Goal: Task Accomplishment & Management: Use online tool/utility

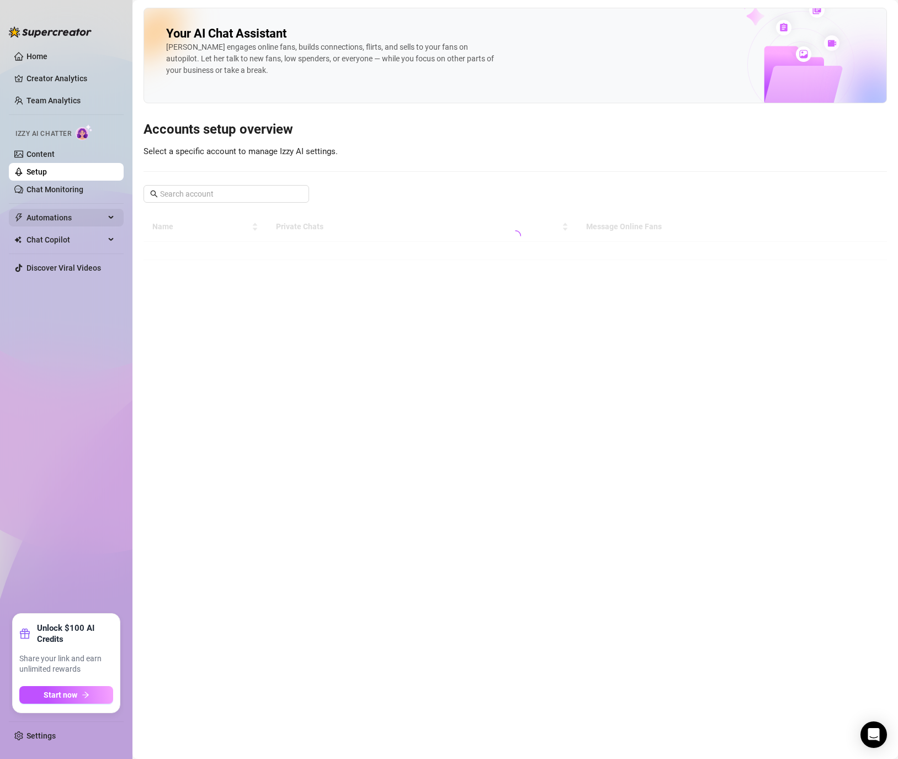
click at [66, 219] on span "Automations" at bounding box center [66, 218] width 78 height 18
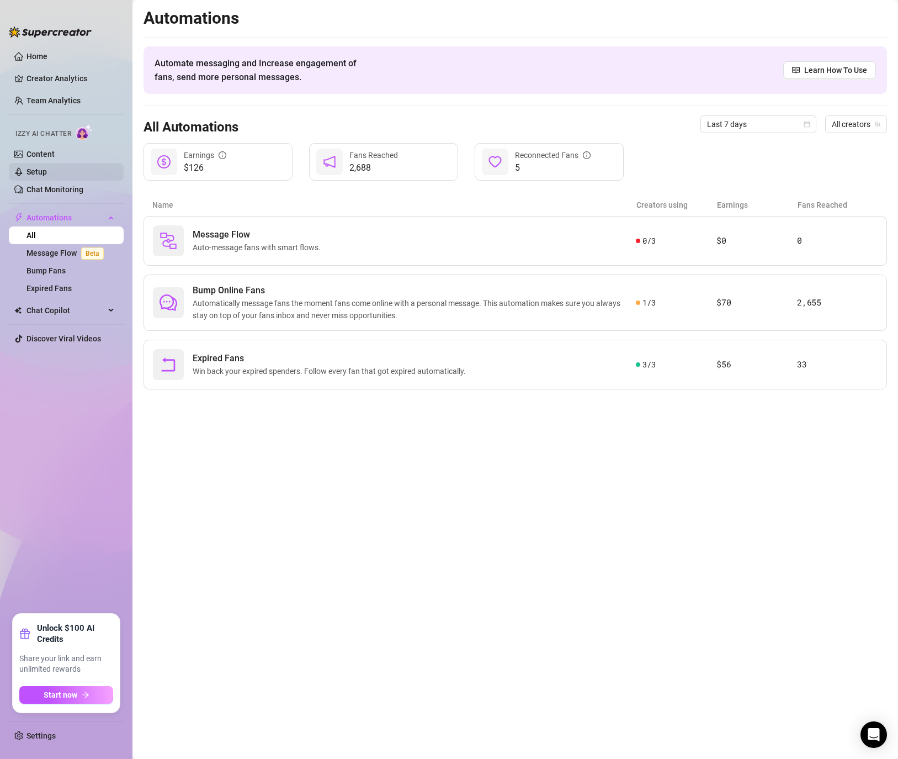
click at [47, 168] on link "Setup" at bounding box center [37, 171] width 20 height 9
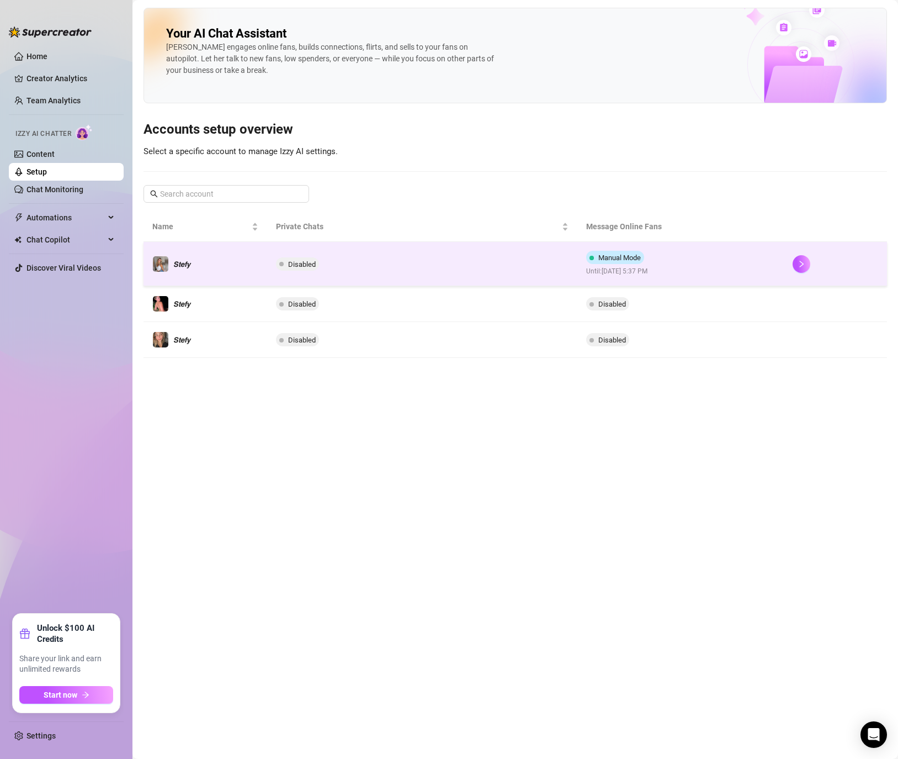
click at [790, 263] on td at bounding box center [835, 264] width 103 height 44
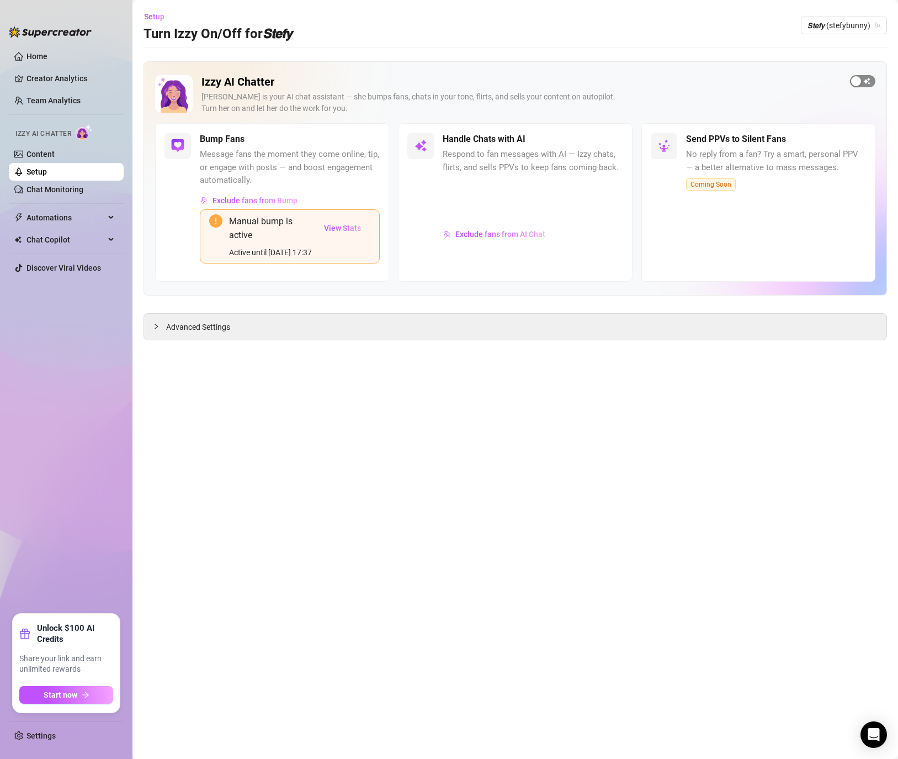
click at [858, 81] on div "button" at bounding box center [856, 81] width 10 height 10
click at [852, 25] on span "𝙎𝙩𝙚𝙛𝙮 (stefybunny)" at bounding box center [844, 25] width 73 height 17
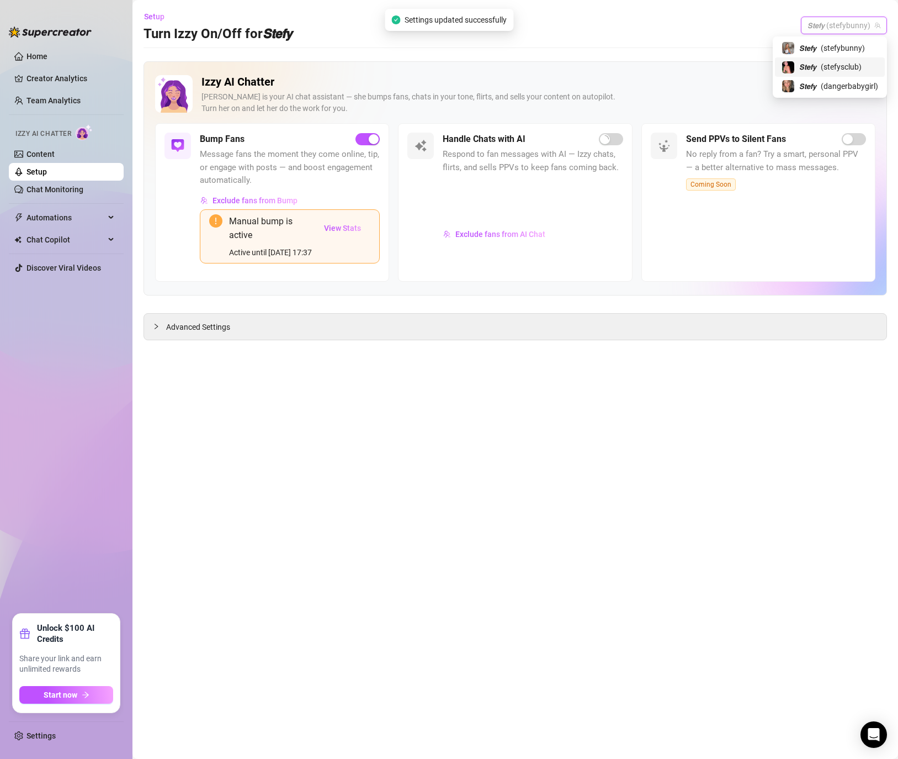
click at [850, 67] on span "( stefysclub )" at bounding box center [841, 67] width 41 height 12
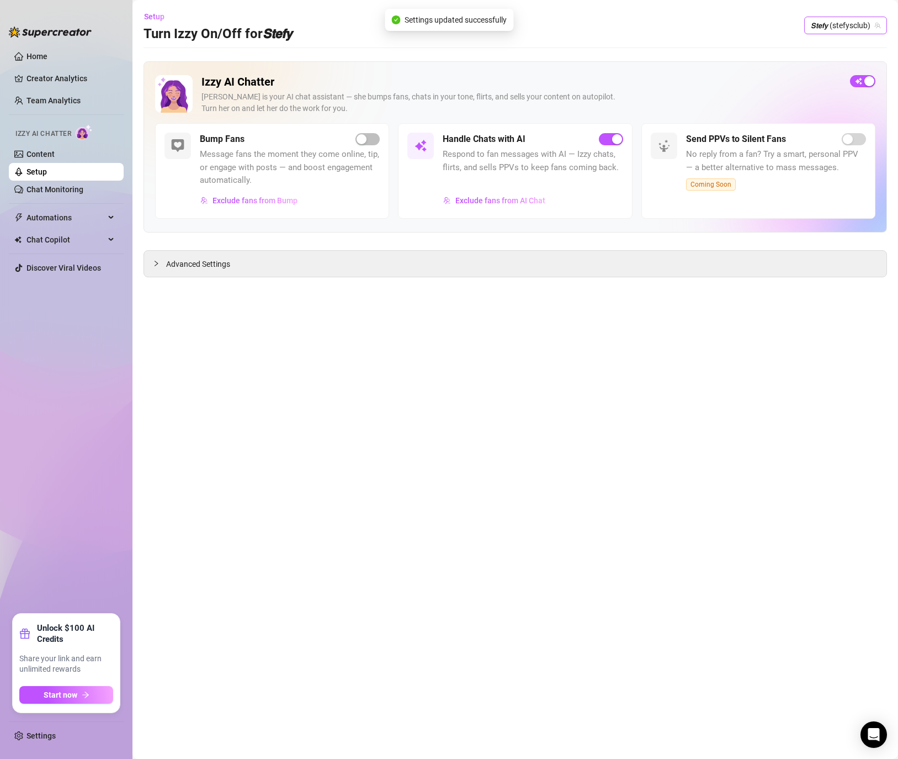
click at [831, 22] on span "𝙎𝙩𝙚𝙛𝙮 (stefysclub)" at bounding box center [846, 25] width 70 height 17
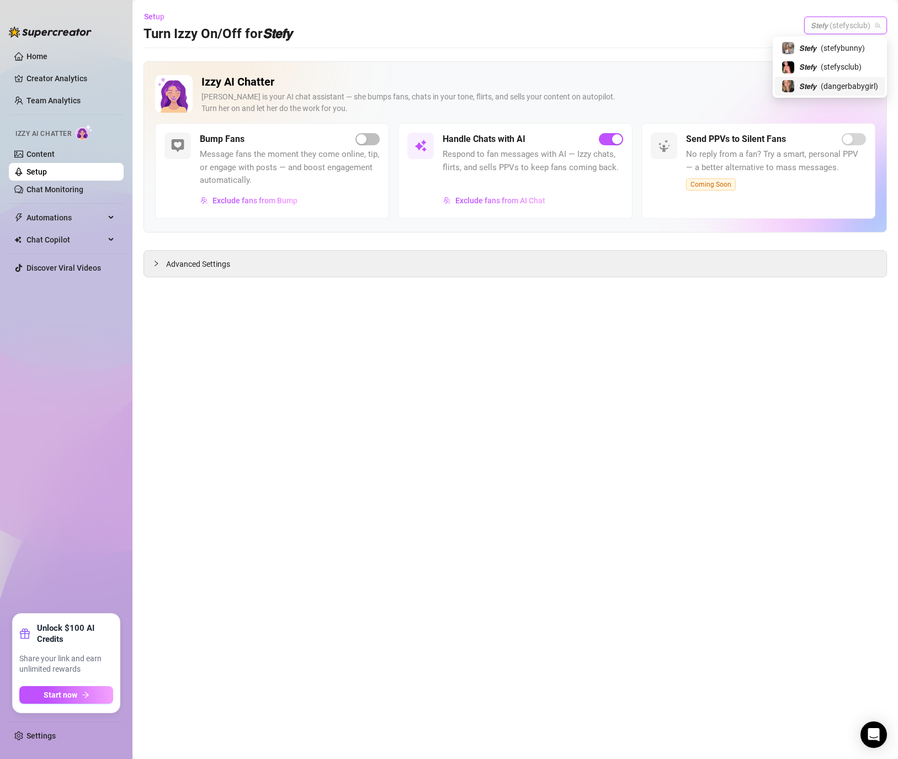
click at [833, 91] on span "( dangerbabygirl )" at bounding box center [849, 86] width 57 height 12
click at [860, 82] on div "button" at bounding box center [856, 81] width 10 height 10
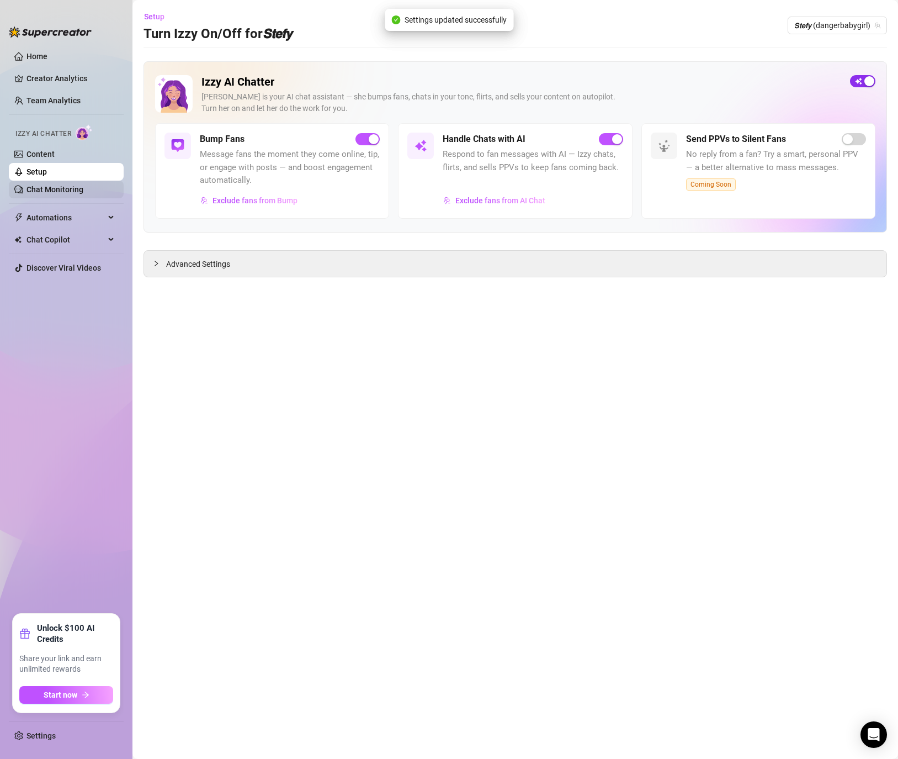
click at [48, 190] on link "Chat Monitoring" at bounding box center [55, 189] width 57 height 9
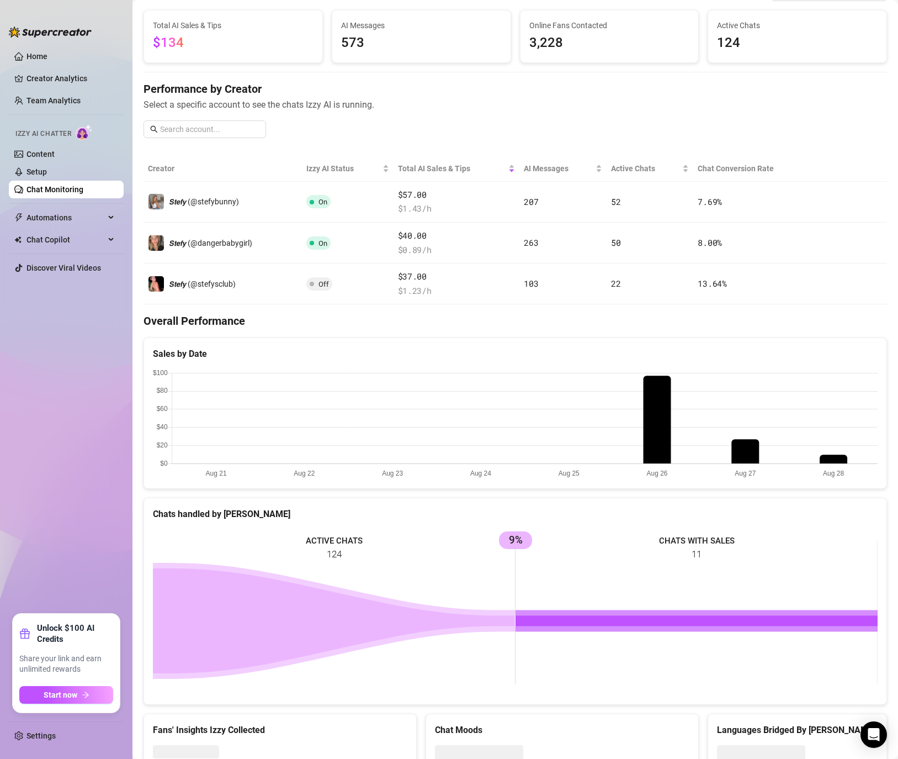
scroll to position [110, 0]
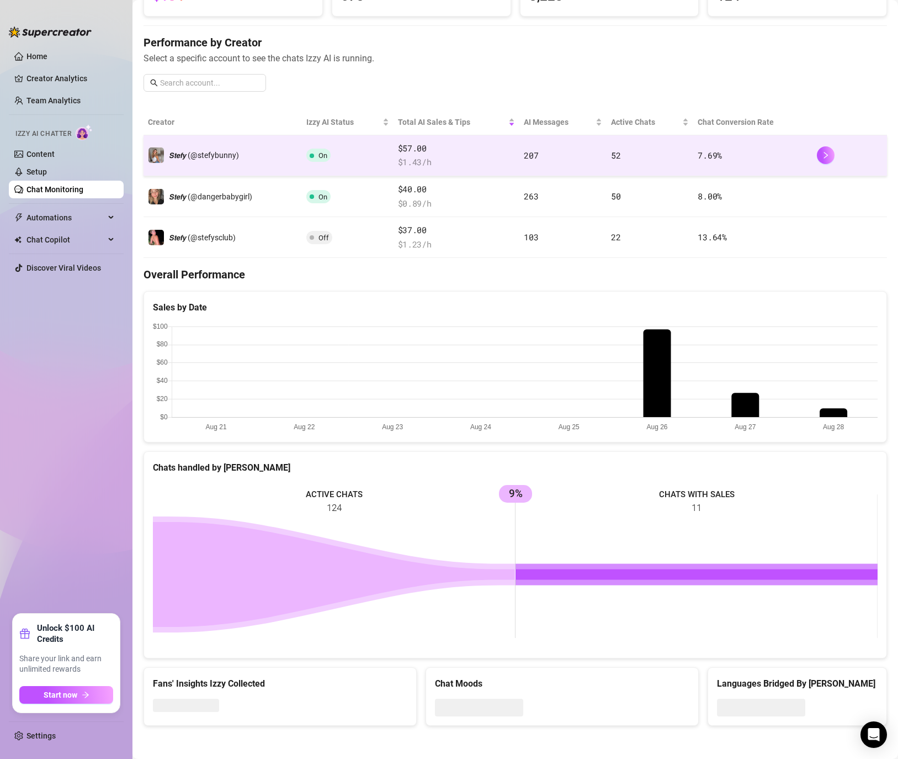
click at [816, 149] on td at bounding box center [850, 155] width 75 height 41
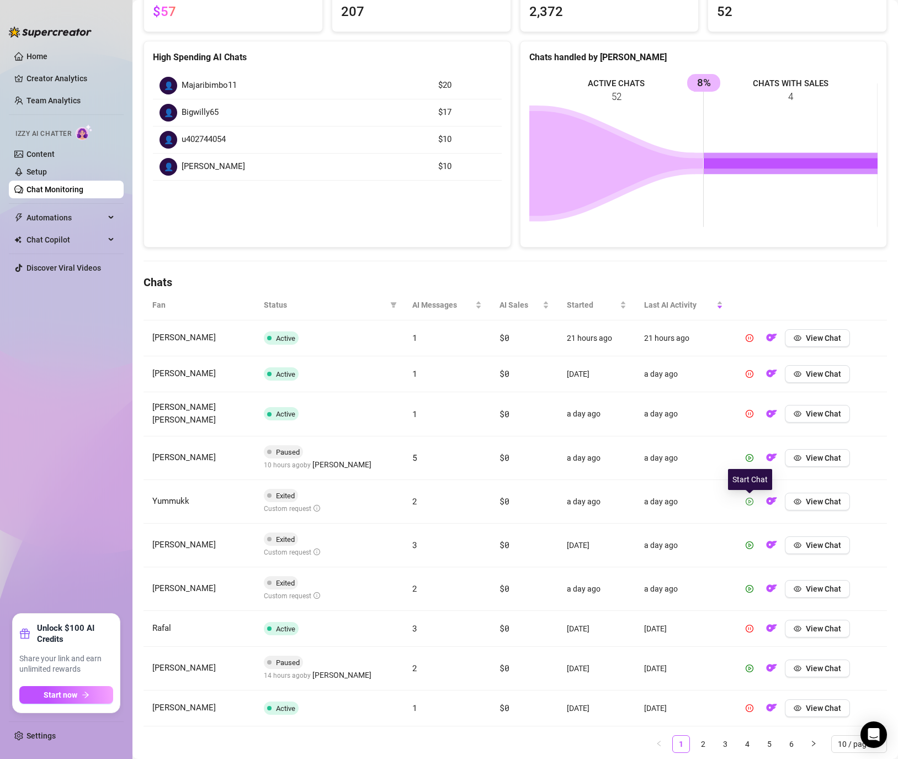
scroll to position [123, 0]
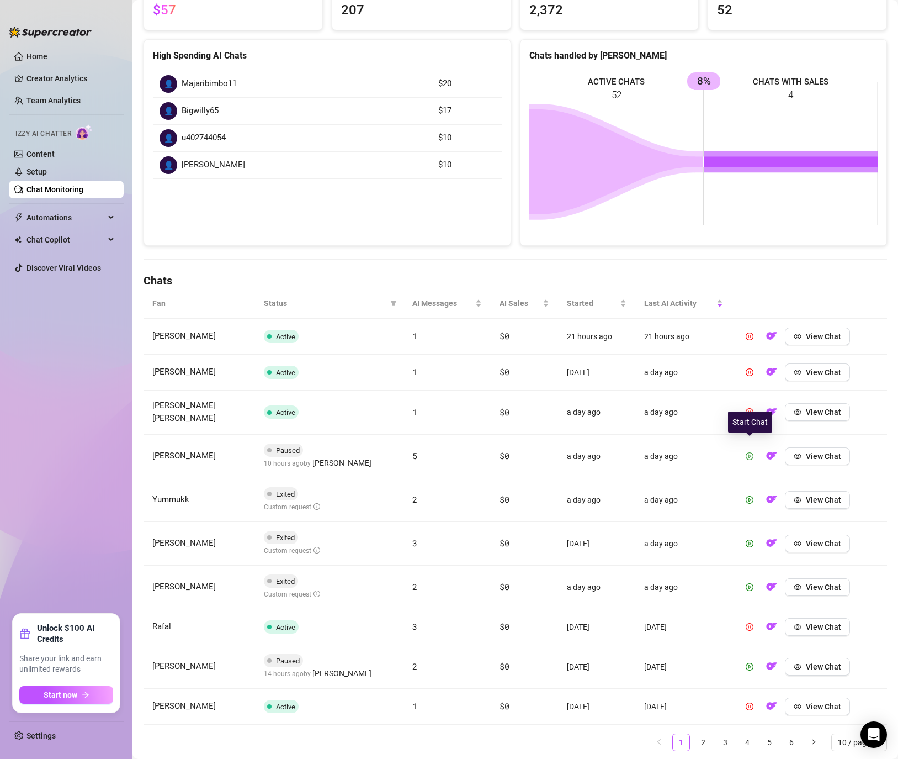
click at [757, 448] on button "button" at bounding box center [750, 456] width 18 height 18
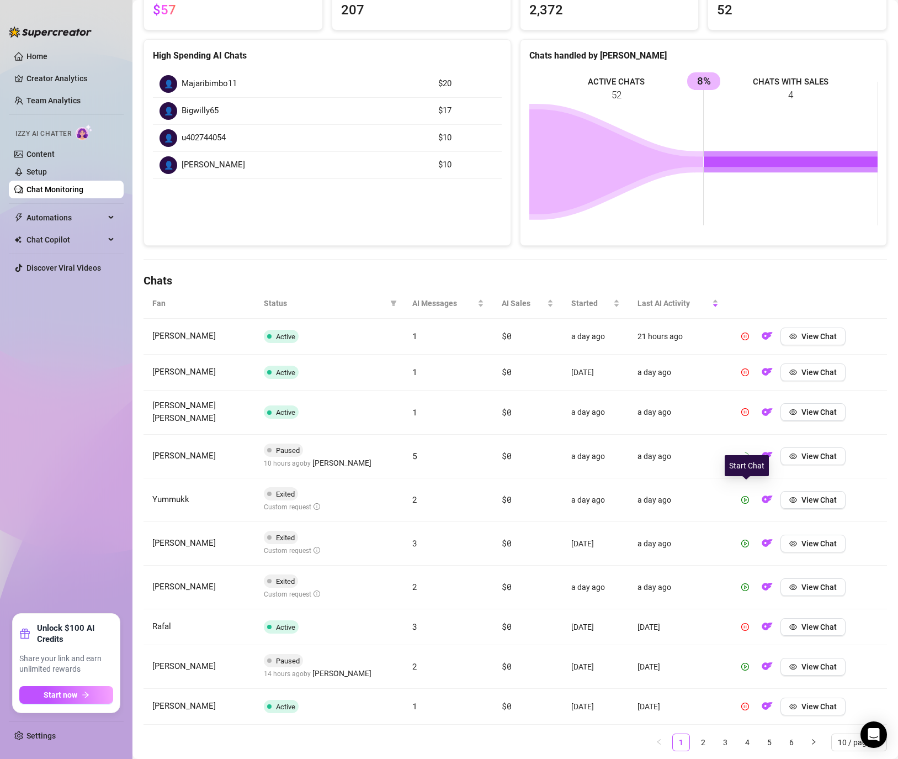
click at [744, 503] on td "View Chat" at bounding box center [808, 500] width 160 height 44
click at [747, 491] on button "button" at bounding box center [746, 500] width 18 height 18
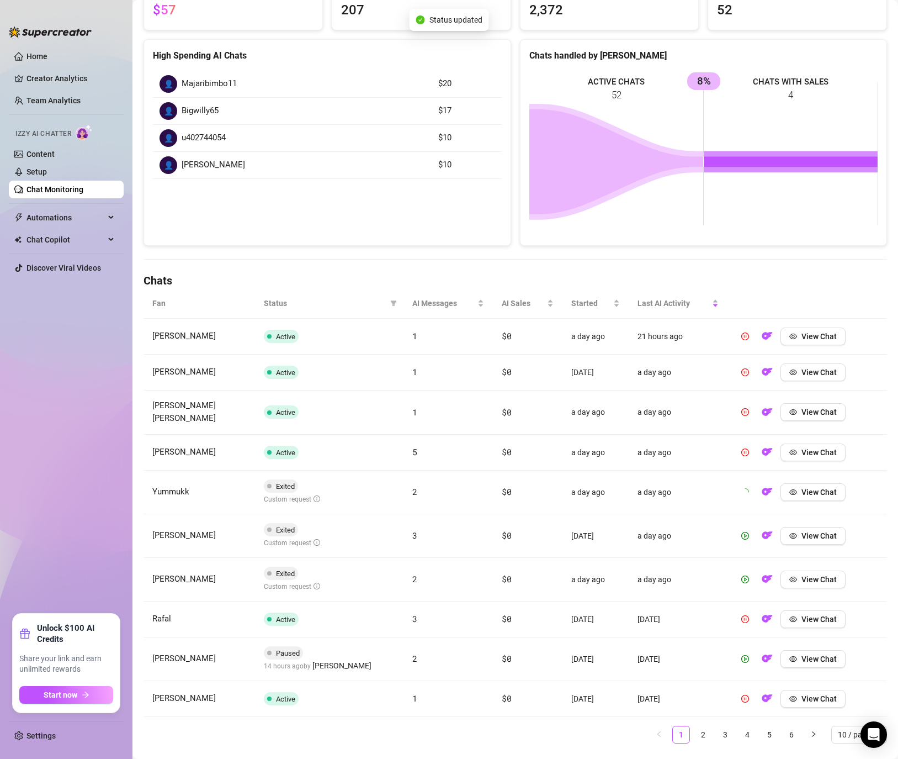
click at [746, 537] on td "View Chat" at bounding box center [808, 536] width 160 height 44
click at [747, 527] on button "button" at bounding box center [746, 536] width 18 height 18
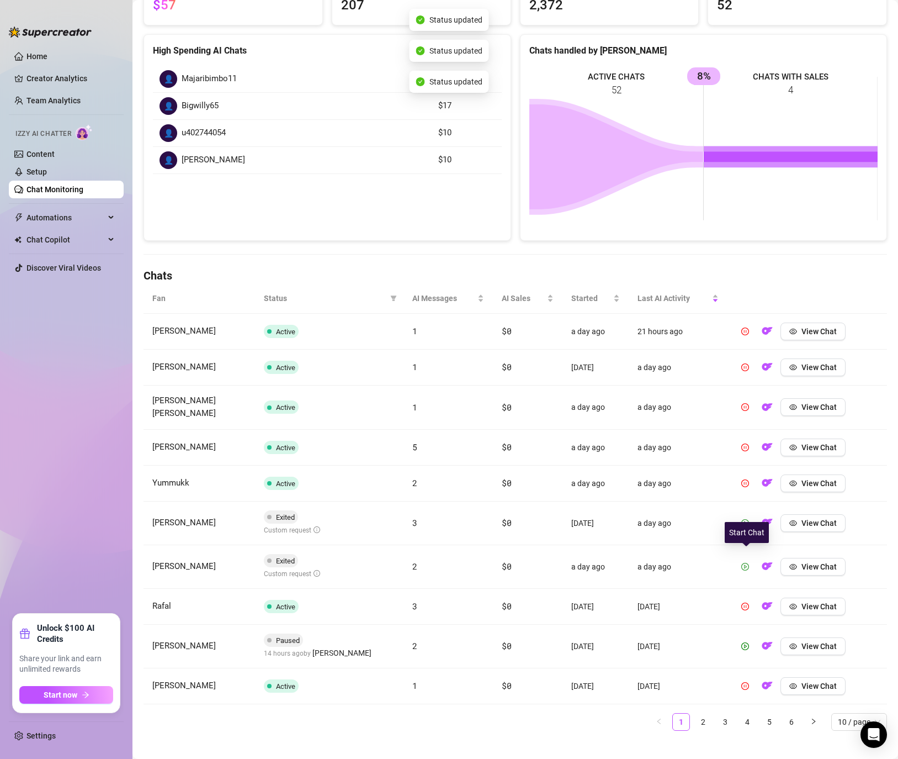
click at [749, 564] on button "button" at bounding box center [746, 567] width 18 height 18
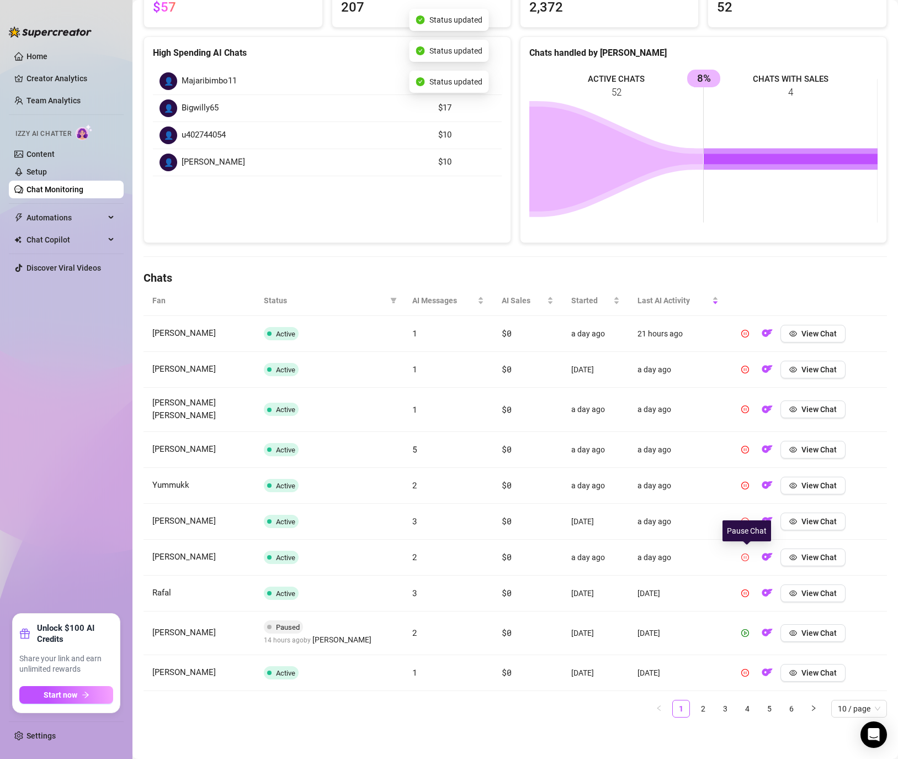
scroll to position [118, 0]
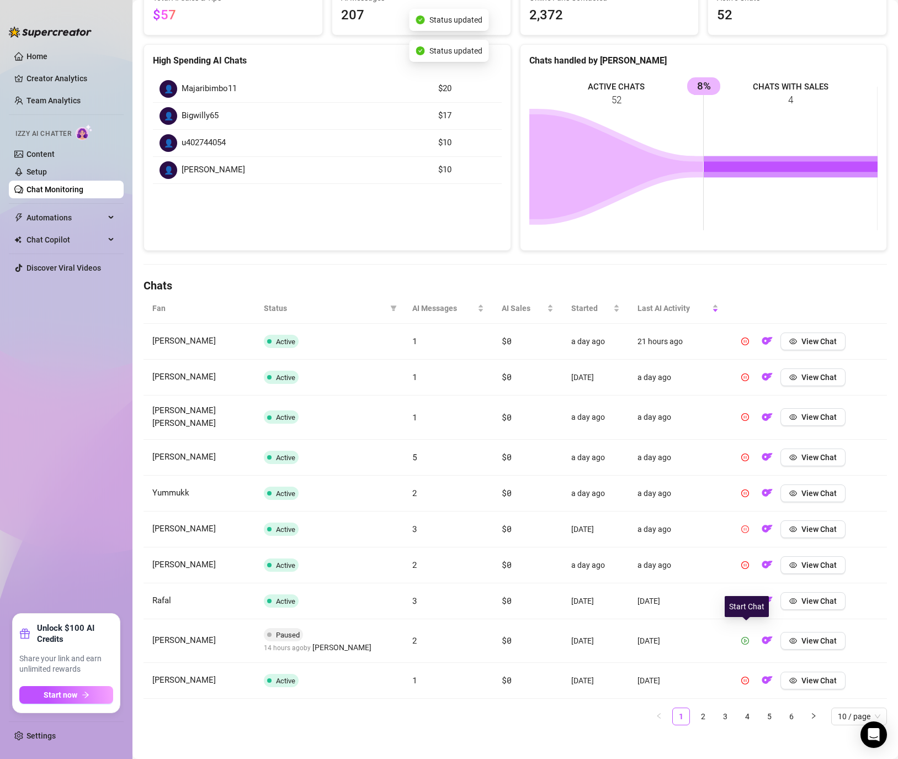
click at [748, 637] on icon "play-circle" at bounding box center [746, 641] width 8 height 8
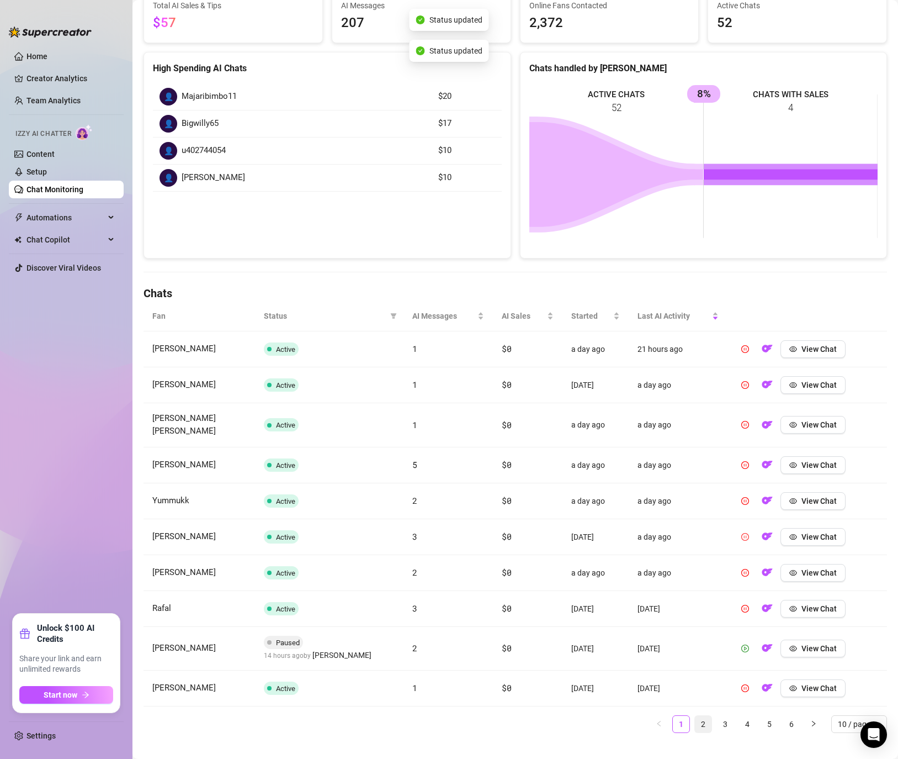
click at [707, 716] on link "2" at bounding box center [703, 724] width 17 height 17
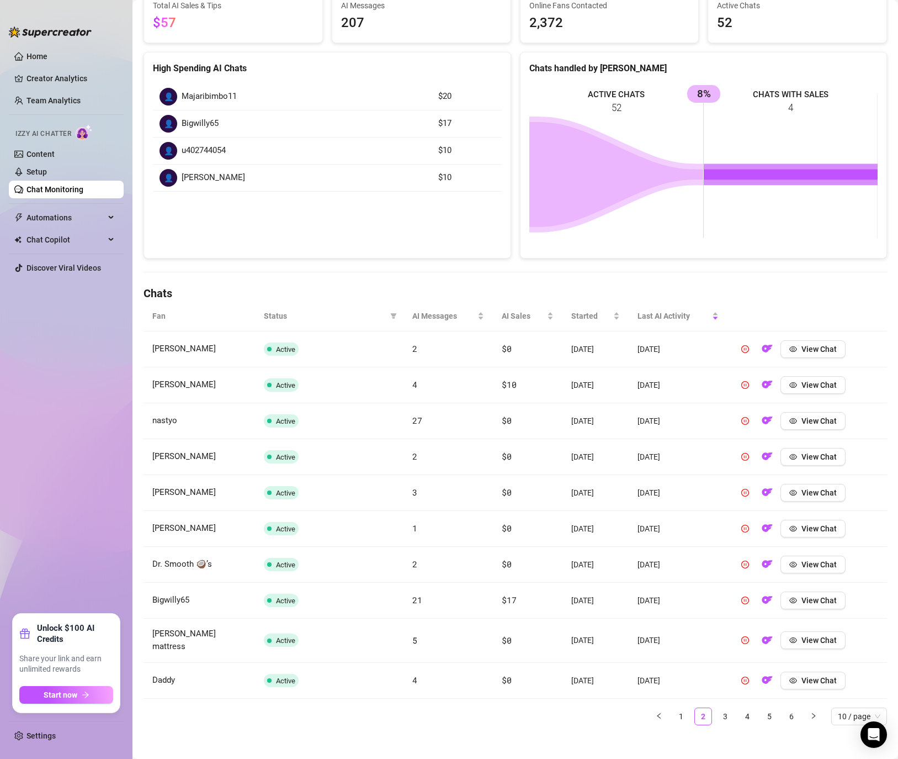
click at [283, 314] on span "Status" at bounding box center [325, 316] width 122 height 12
click at [727, 708] on link "3" at bounding box center [725, 716] width 17 height 17
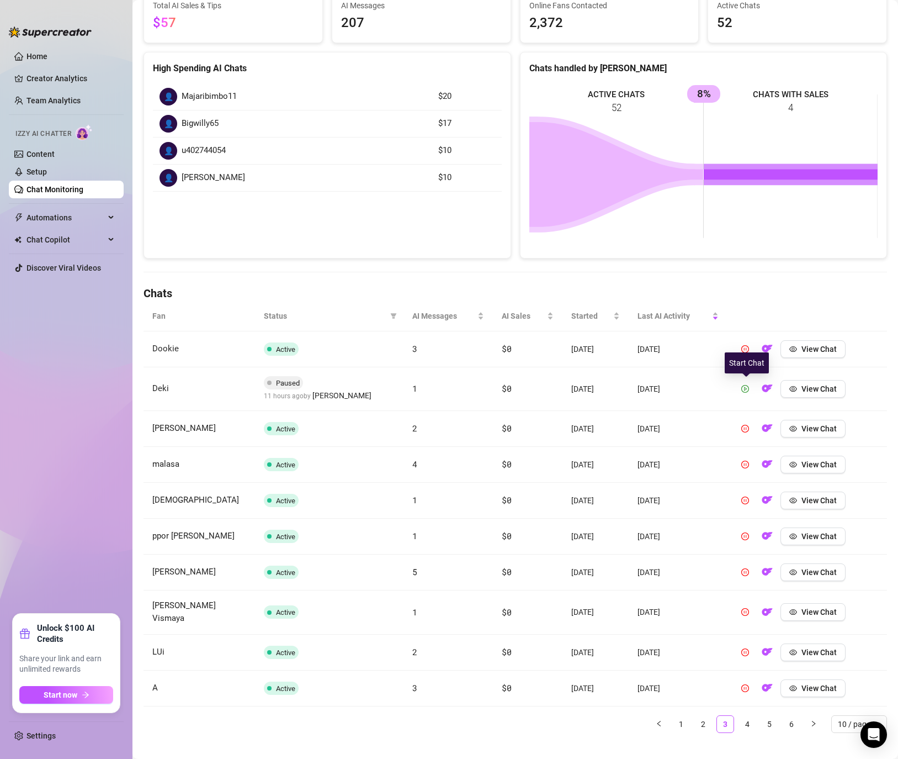
click at [742, 387] on button "button" at bounding box center [746, 389] width 18 height 18
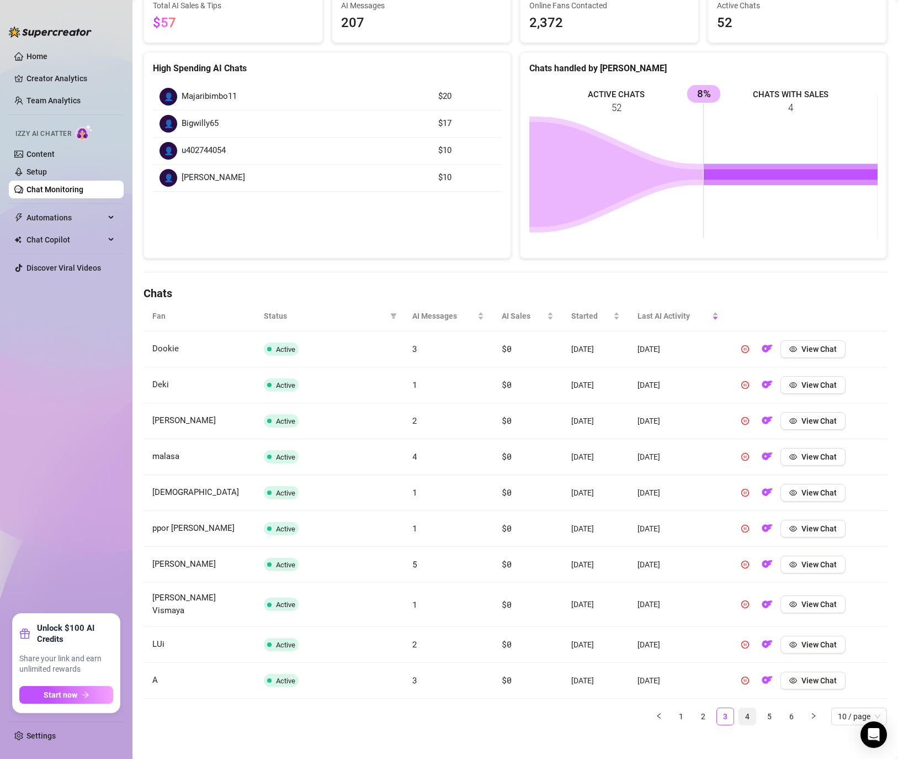
click at [751, 708] on link "4" at bounding box center [747, 716] width 17 height 17
click at [775, 708] on link "5" at bounding box center [769, 716] width 17 height 17
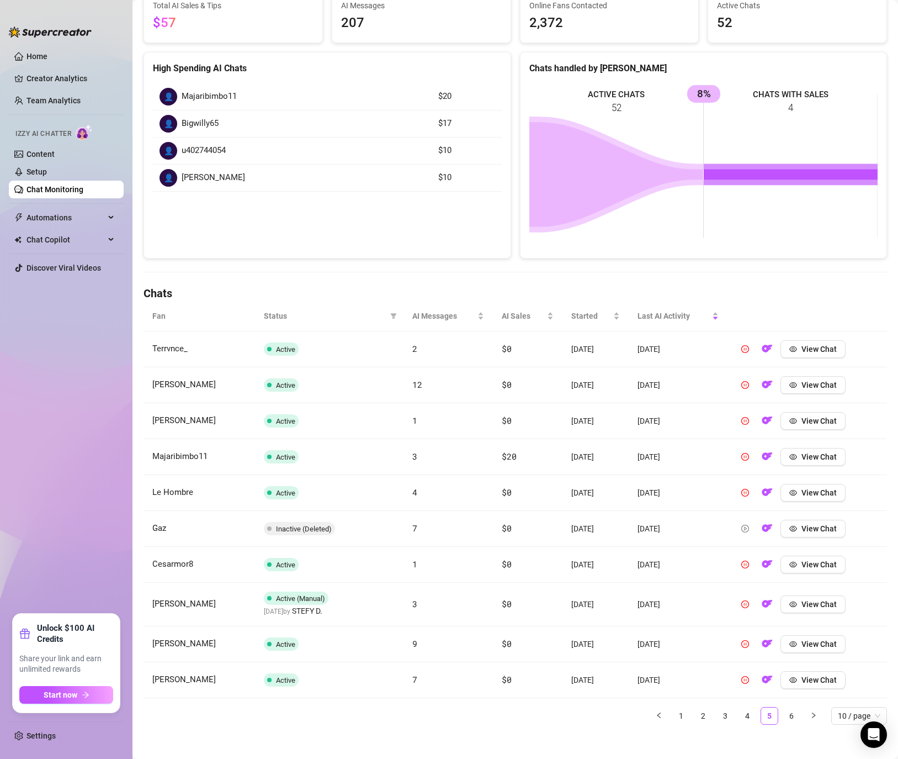
click at [795, 724] on div "Fan Status AI Messages AI Sales Started Last AI Activity Terrvnce_ Active 2 $0 …" at bounding box center [516, 517] width 744 height 432
click at [792, 716] on link "6" at bounding box center [791, 715] width 17 height 17
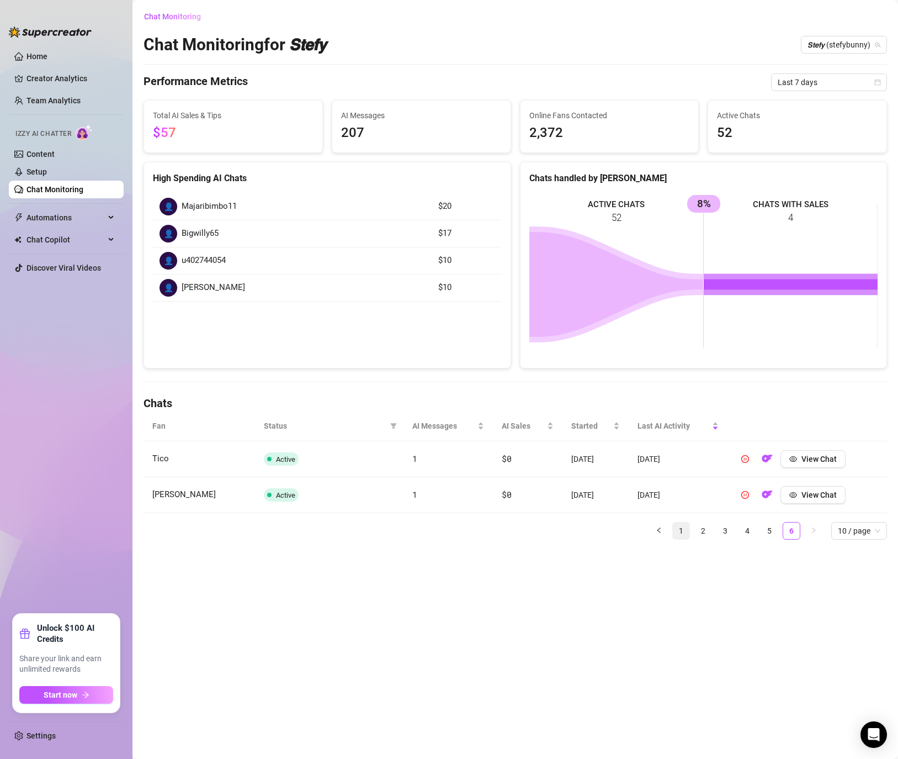
click at [679, 527] on link "1" at bounding box center [681, 530] width 17 height 17
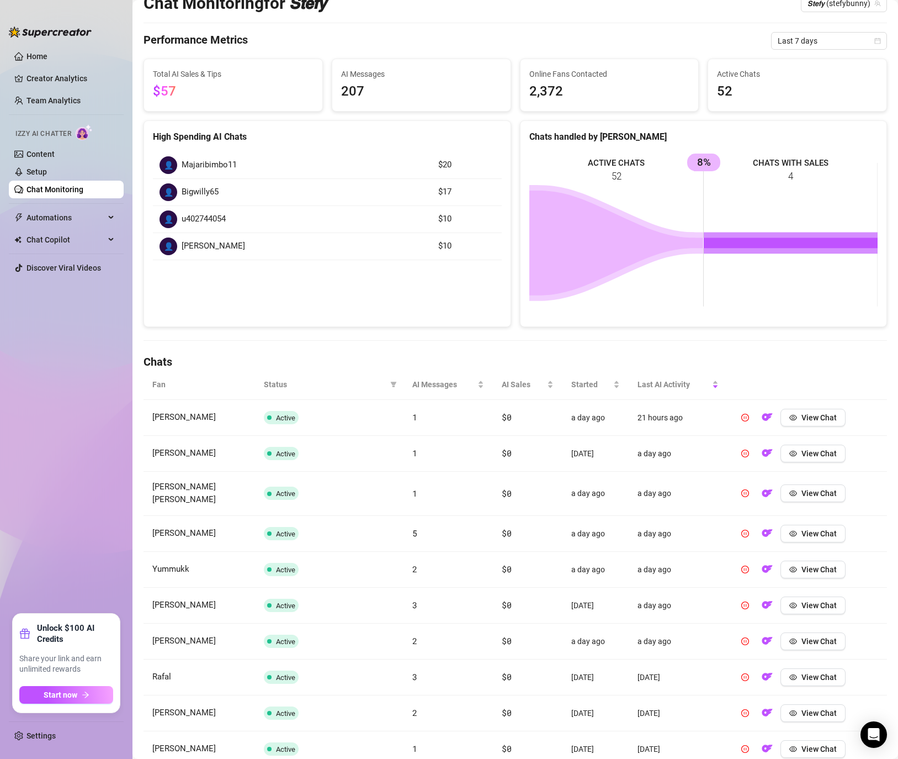
scroll to position [110, 0]
